Goal: Task Accomplishment & Management: Use online tool/utility

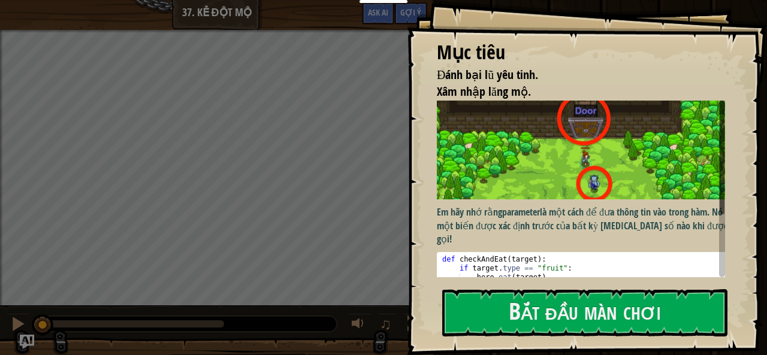
click at [570, 255] on div "def checkAndEat ( target ) : if target . type == "fruit" : hero . eat ( target …" at bounding box center [585, 313] width 291 height 117
type textarea "if target.type == "fruit":"
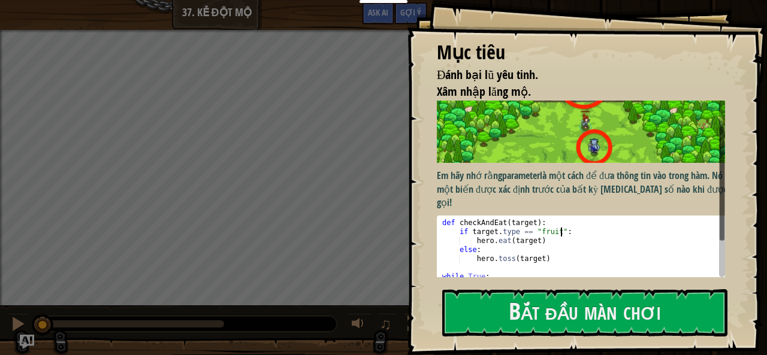
scroll to position [88, 0]
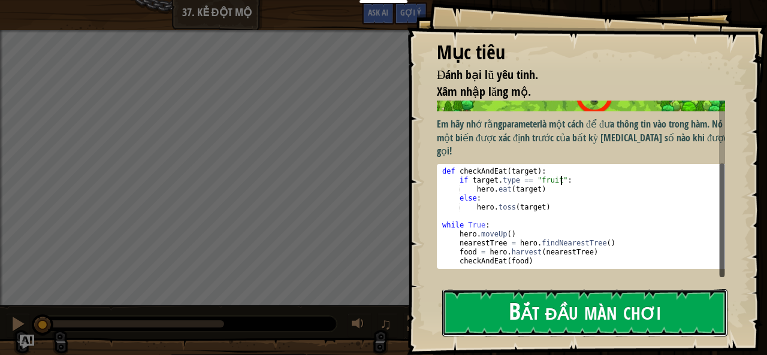
click at [575, 313] on button "Bắt đầu màn chơi" at bounding box center [584, 312] width 285 height 47
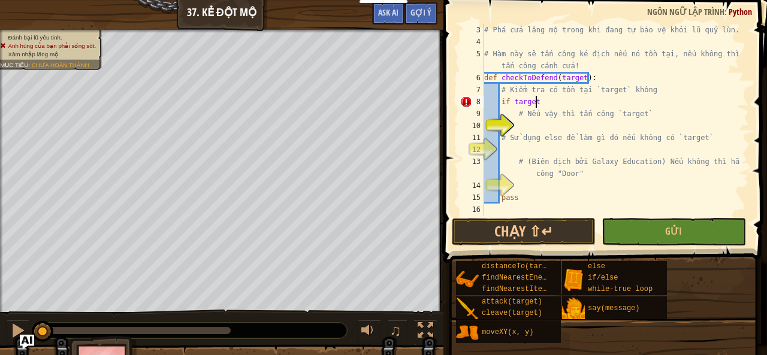
scroll to position [5, 4]
type textarea "# Nếu vậy thì tấn công `target`"
type textarea "a"
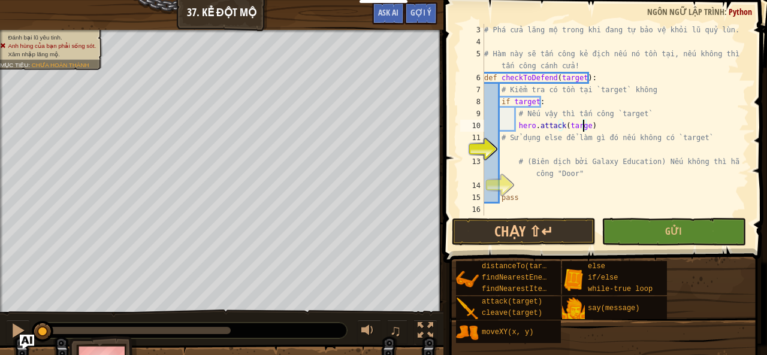
scroll to position [5, 8]
type textarea "hero.attack(target)"
click at [540, 150] on div "# Phá cửa lăng mộ trong khi đang tự bảo vệ khỏi lũ quỷ lùn. # Hàm này sẽ tấn cô…" at bounding box center [611, 132] width 258 height 216
type textarea "else:"
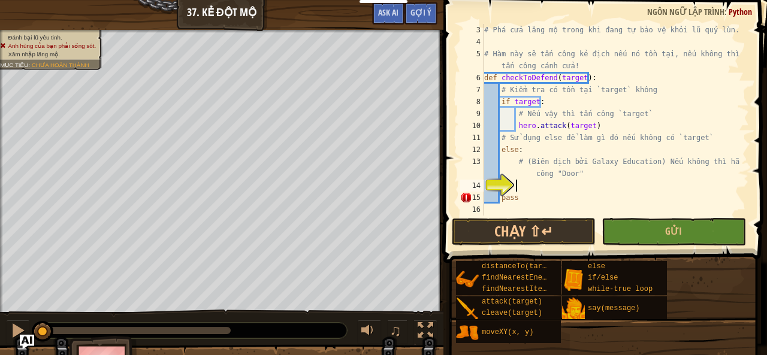
click at [610, 188] on div "# Phá cửa lăng mộ trong khi đang tự bảo vệ khỏi lũ quỷ lùn. # Hàm này sẽ tấn cô…" at bounding box center [611, 132] width 258 height 216
click at [535, 186] on div "# Phá cửa lăng mộ trong khi đang tự bảo vệ khỏi lũ quỷ lùn. # Hàm này sẽ tấn cô…" at bounding box center [611, 132] width 258 height 216
type textarea "hero.attack("Door")"
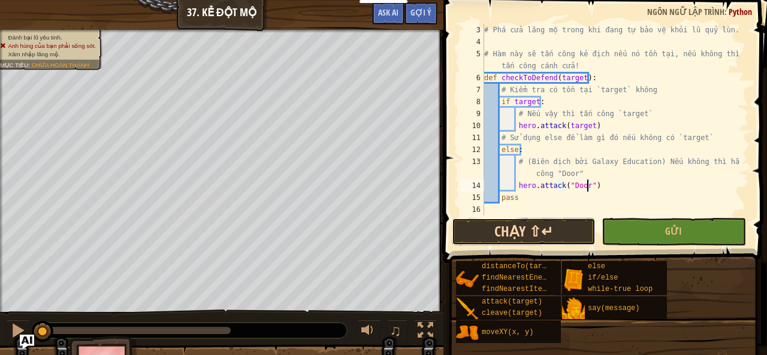
click at [537, 231] on button "Chạy ⇧↵" at bounding box center [524, 232] width 144 height 28
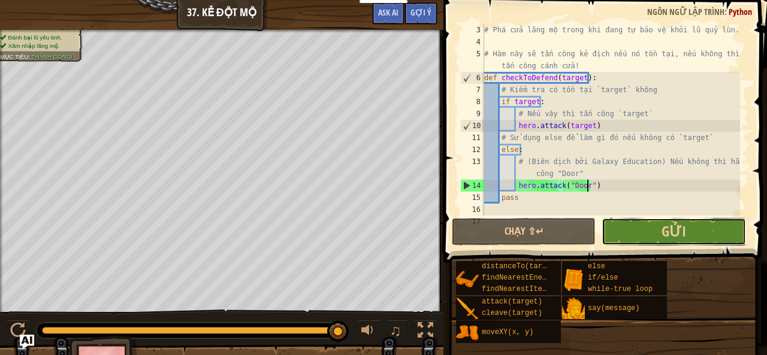
drag, startPoint x: 694, startPoint y: 236, endPoint x: 694, endPoint y: 243, distance: 6.6
click at [694, 243] on button "Gửi" at bounding box center [674, 232] width 144 height 28
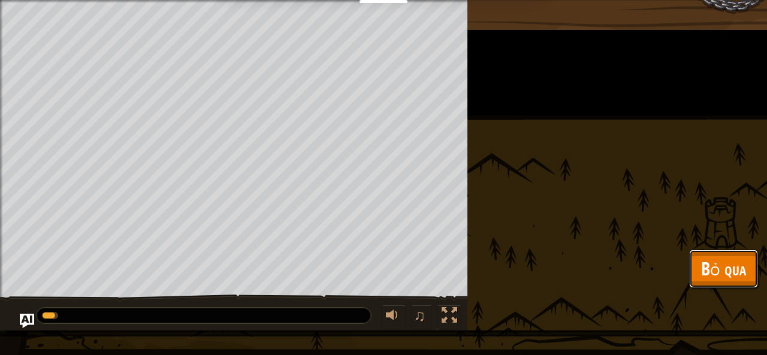
click at [704, 254] on button "Bỏ qua" at bounding box center [723, 269] width 69 height 38
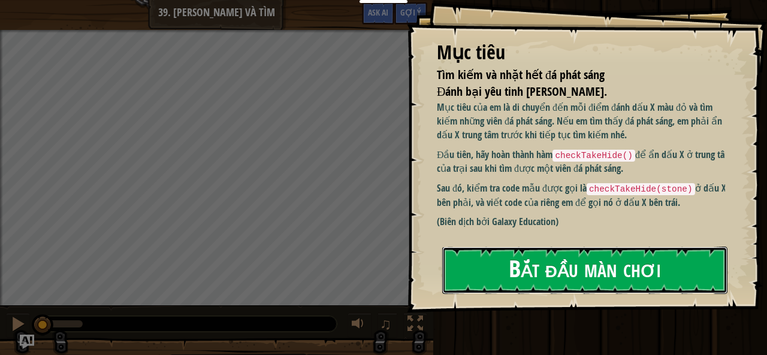
click at [517, 282] on button "Bắt đầu màn chơi" at bounding box center [584, 270] width 285 height 47
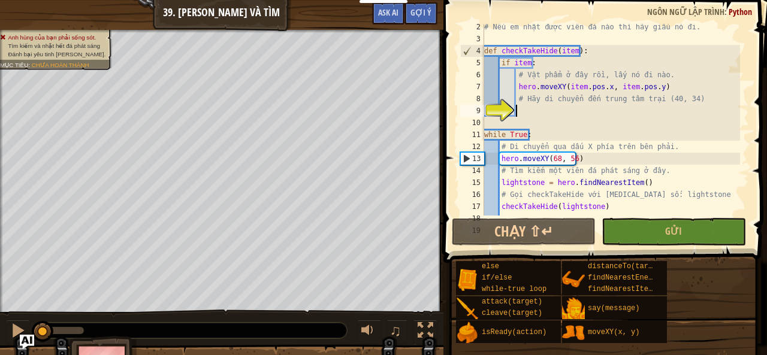
scroll to position [36, 0]
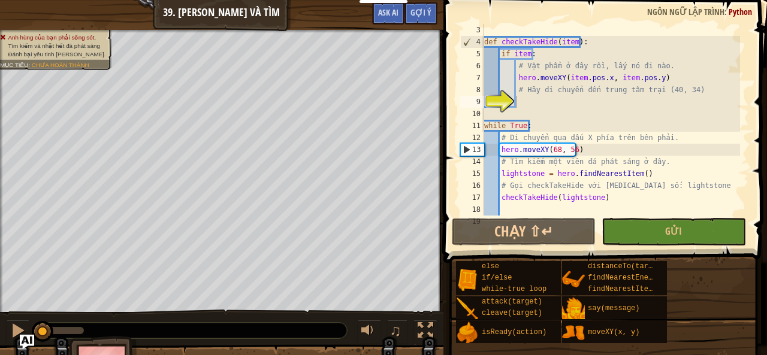
drag, startPoint x: 577, startPoint y: 334, endPoint x: 592, endPoint y: 129, distance: 205.6
click at [592, 129] on div "Điền vào giải pháp Gợi ý 3 4 5 6 7 8 9 10 11 12 13 14 15 16 17 18 19 def checkT…" at bounding box center [603, 174] width 327 height 349
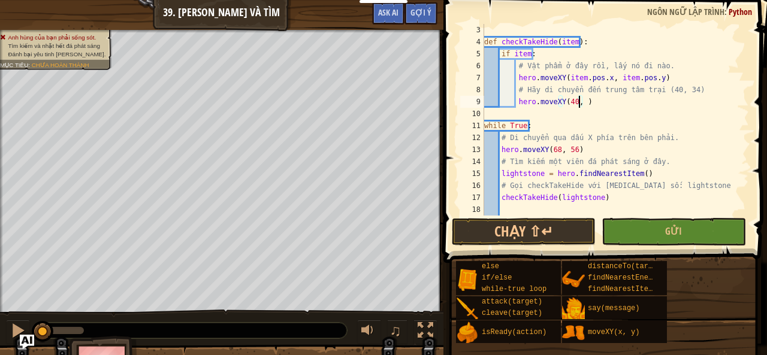
scroll to position [5, 8]
type textarea "hero.moveXY(40, 34)"
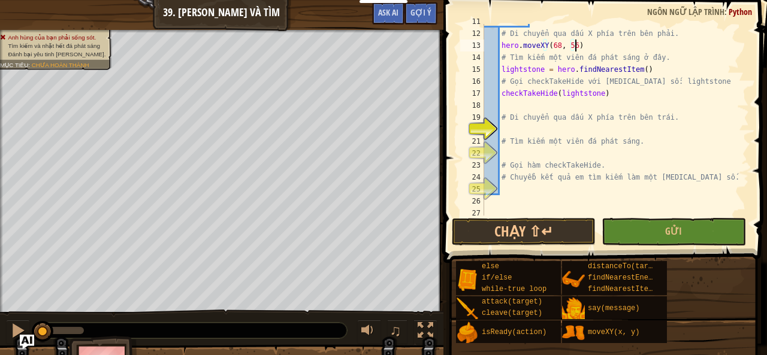
scroll to position [140, 0]
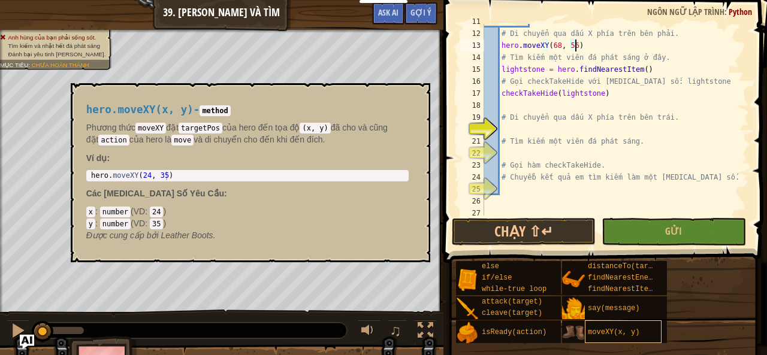
type textarea "hero.moveXY(68, 56)"
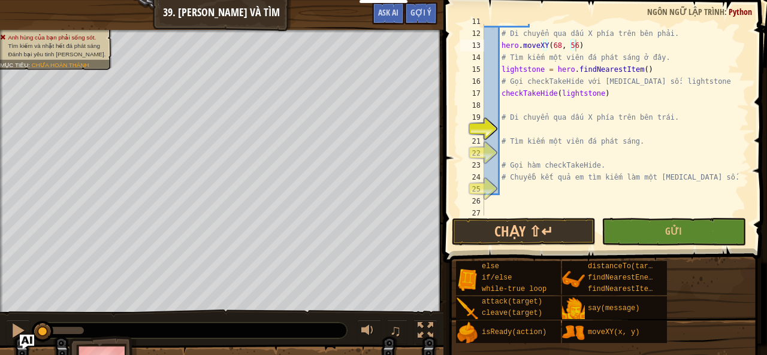
click at [526, 135] on div "while True : # Di chuyển qua dấu X phía trên bên phải. hero . moveXY ( 68 , 56 …" at bounding box center [611, 124] width 258 height 216
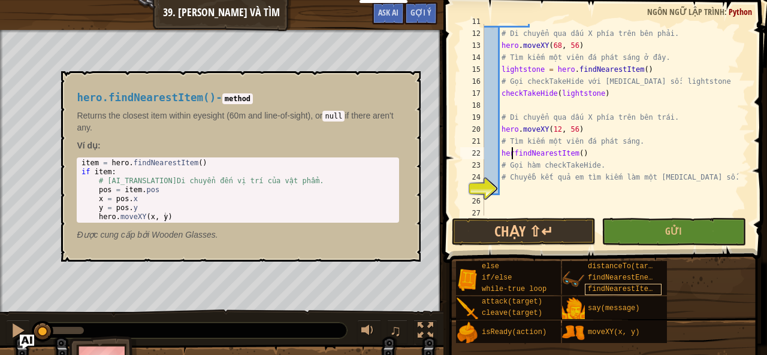
scroll to position [5, 2]
type textarea "hero.findNearestItem()"
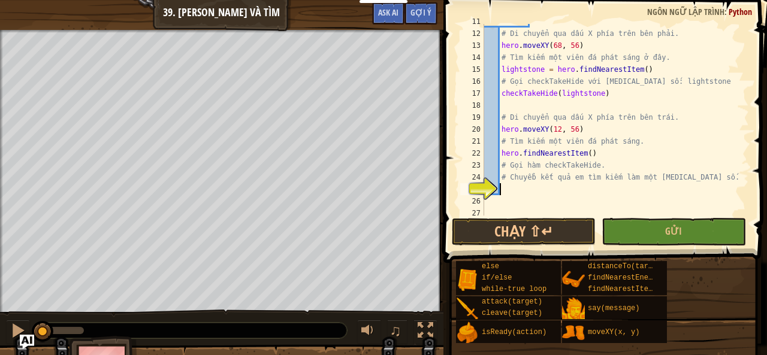
click at [585, 194] on div "while True : # Di chuyển qua dấu X phía trên bên phải. hero . moveXY ( 68 , 56 …" at bounding box center [611, 124] width 258 height 216
click at [616, 99] on div "while True : # Di chuyển qua dấu X phía trên bên phải. hero . moveXY ( 68 , 56 …" at bounding box center [611, 124] width 258 height 216
click at [619, 95] on div "while True : # Di chuyển qua dấu X phía trên bên phải. hero . moveXY ( 68 , 56 …" at bounding box center [611, 124] width 258 height 216
type textarea "checkTakeHide(lightstone)"
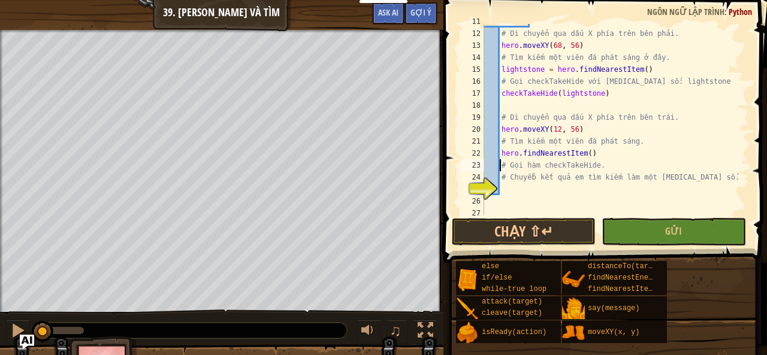
type textarea "# Chuyểb kết quả em tìm kiếm làm một tham số."
paste textarea "checkTakeHide(lightstone)"
type textarea "checkTakeHide(lightstone)"
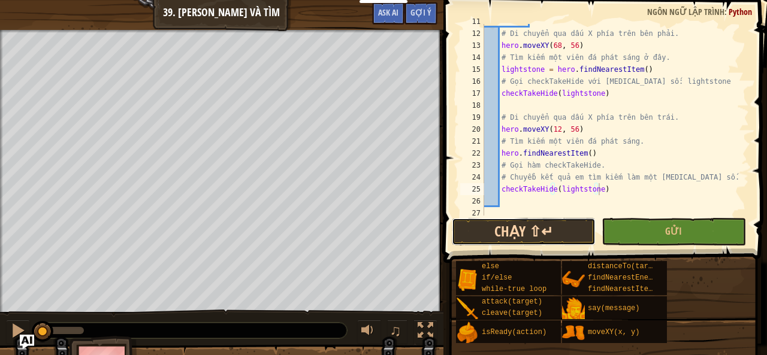
click at [565, 231] on button "Chạy ⇧↵" at bounding box center [524, 232] width 144 height 28
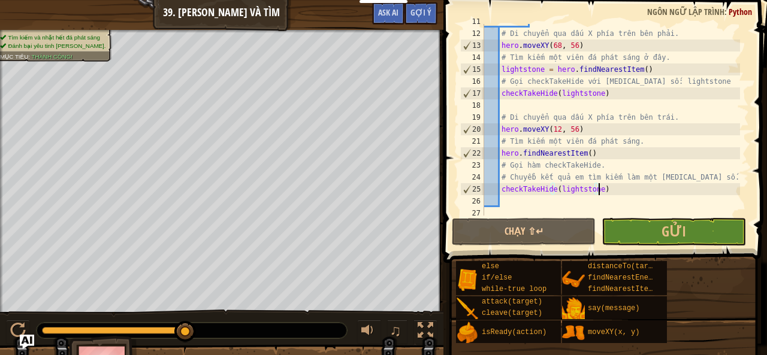
drag, startPoint x: 174, startPoint y: 328, endPoint x: 292, endPoint y: 316, distance: 118.1
click at [292, 316] on div "♫" at bounding box center [222, 328] width 444 height 36
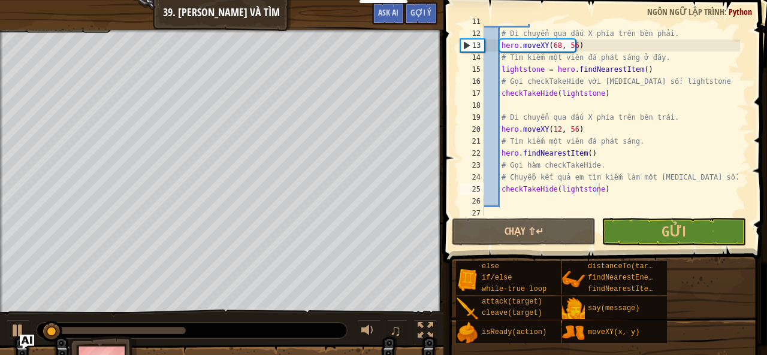
click at [198, 333] on div at bounding box center [192, 331] width 310 height 16
click at [631, 233] on button "Gửi" at bounding box center [674, 232] width 144 height 28
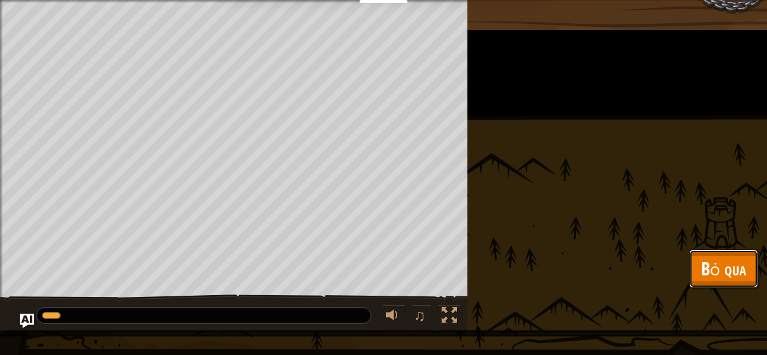
click at [710, 276] on span "Bỏ qua" at bounding box center [723, 269] width 45 height 25
